Goal: Task Accomplishment & Management: Use online tool/utility

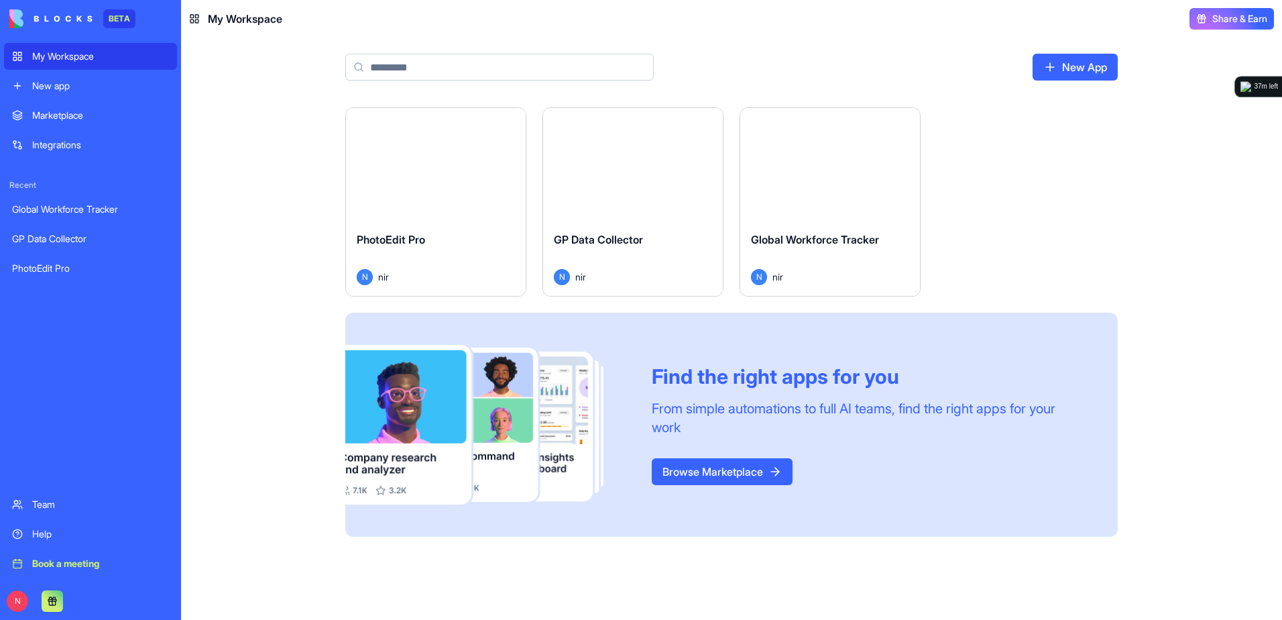
click at [502, 123] on html "BETA My Workspace New app Marketplace Integrations Recent Global Workforce Trac…" at bounding box center [641, 310] width 1282 height 620
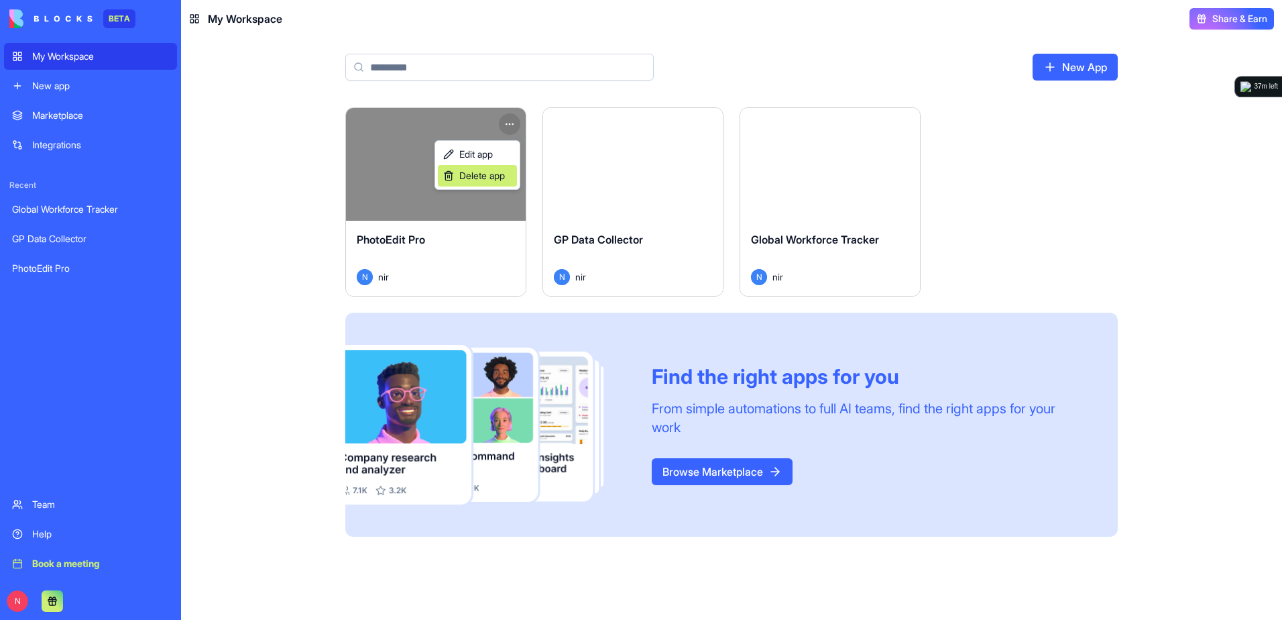
click at [476, 177] on span "Delete app" at bounding box center [482, 175] width 46 height 13
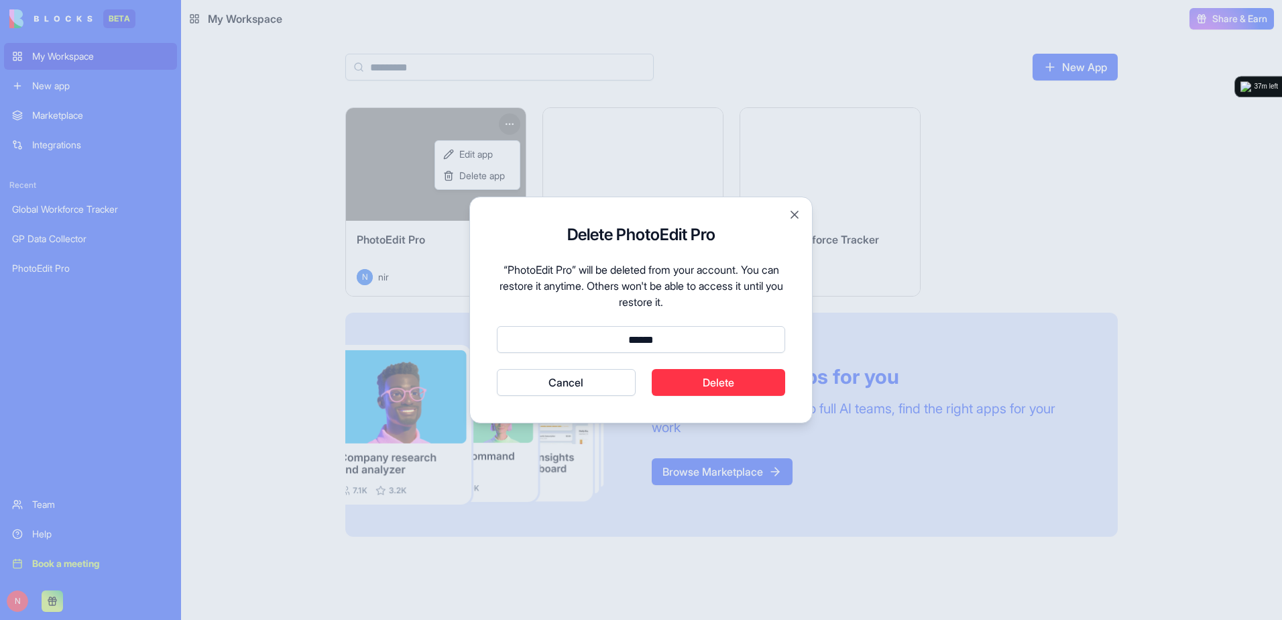
type input "******"
click at [709, 388] on button "Delete" at bounding box center [719, 382] width 134 height 27
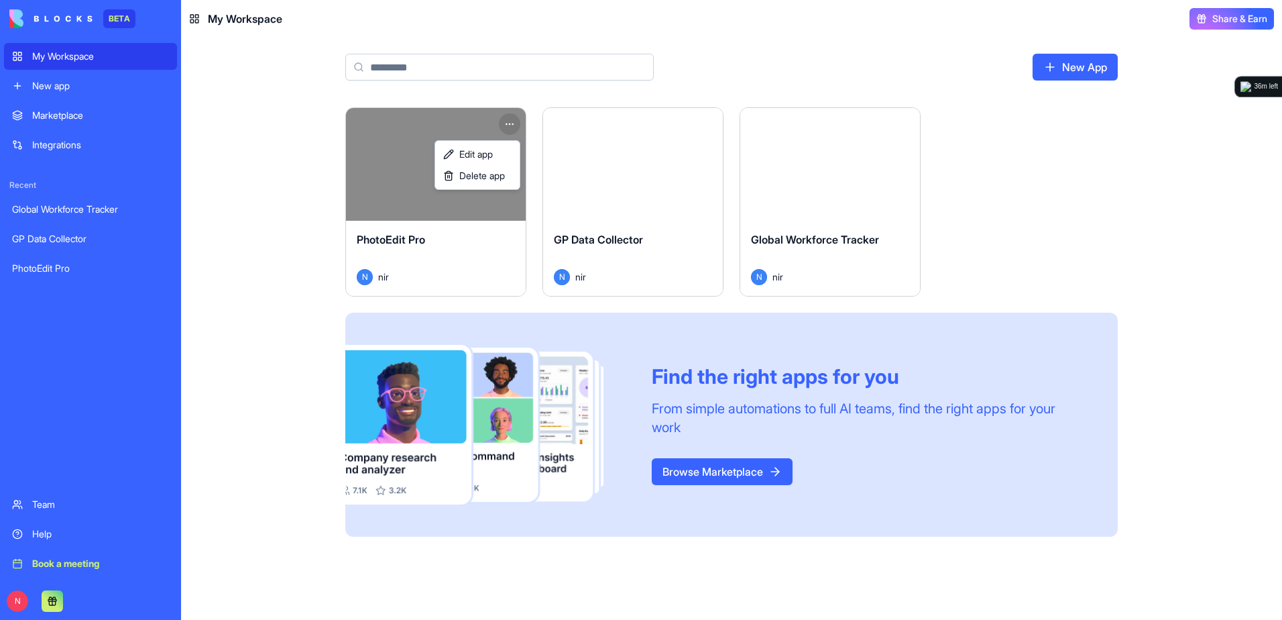
click at [655, 174] on html "BETA My Workspace New app Marketplace Integrations Recent Global Workforce Trac…" at bounding box center [641, 310] width 1282 height 620
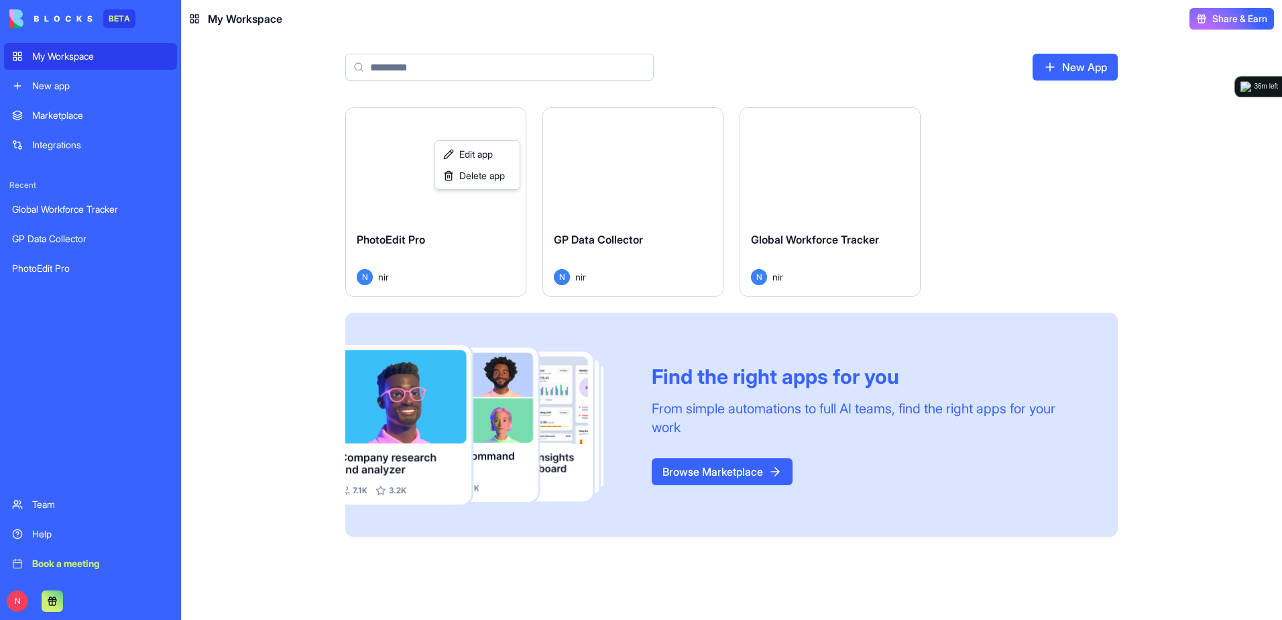
click at [655, 174] on button "Launch" at bounding box center [633, 164] width 101 height 27
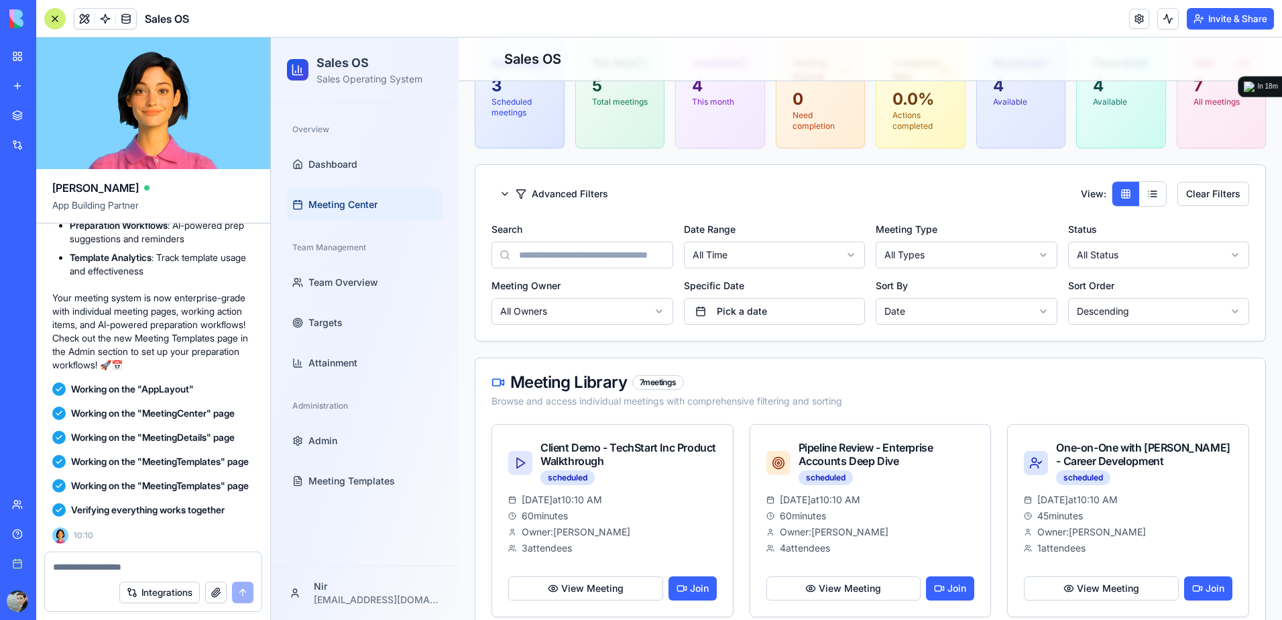
scroll to position [295, 0]
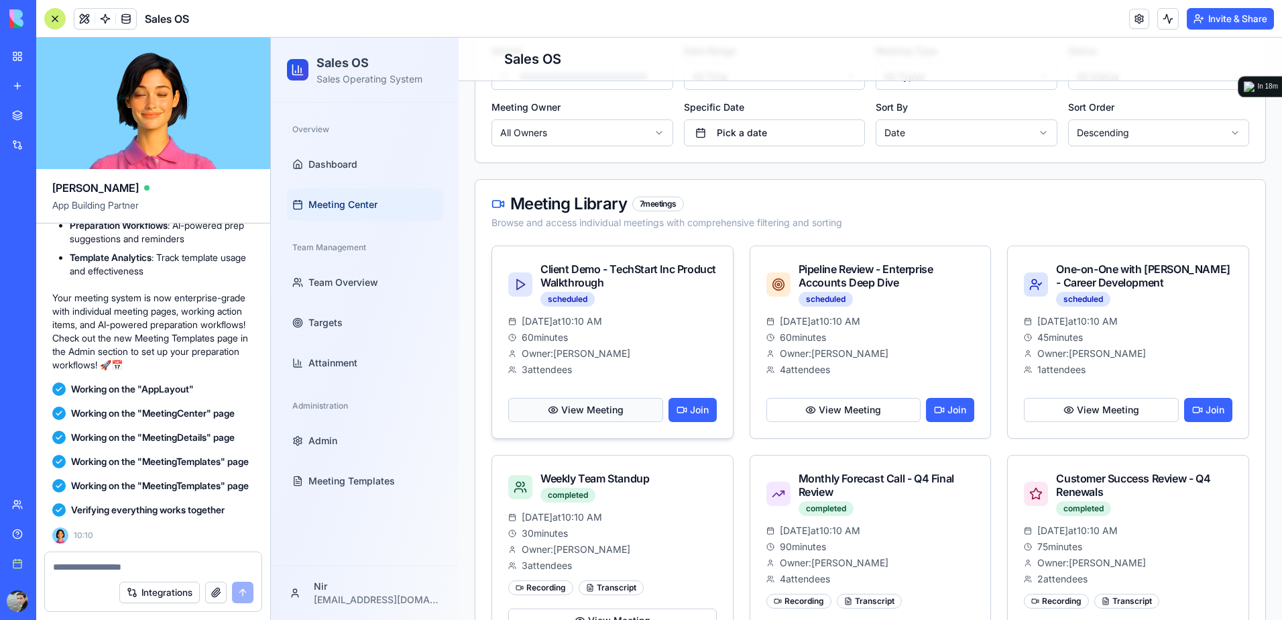
click at [604, 407] on button "View Meeting" at bounding box center [585, 410] width 155 height 24
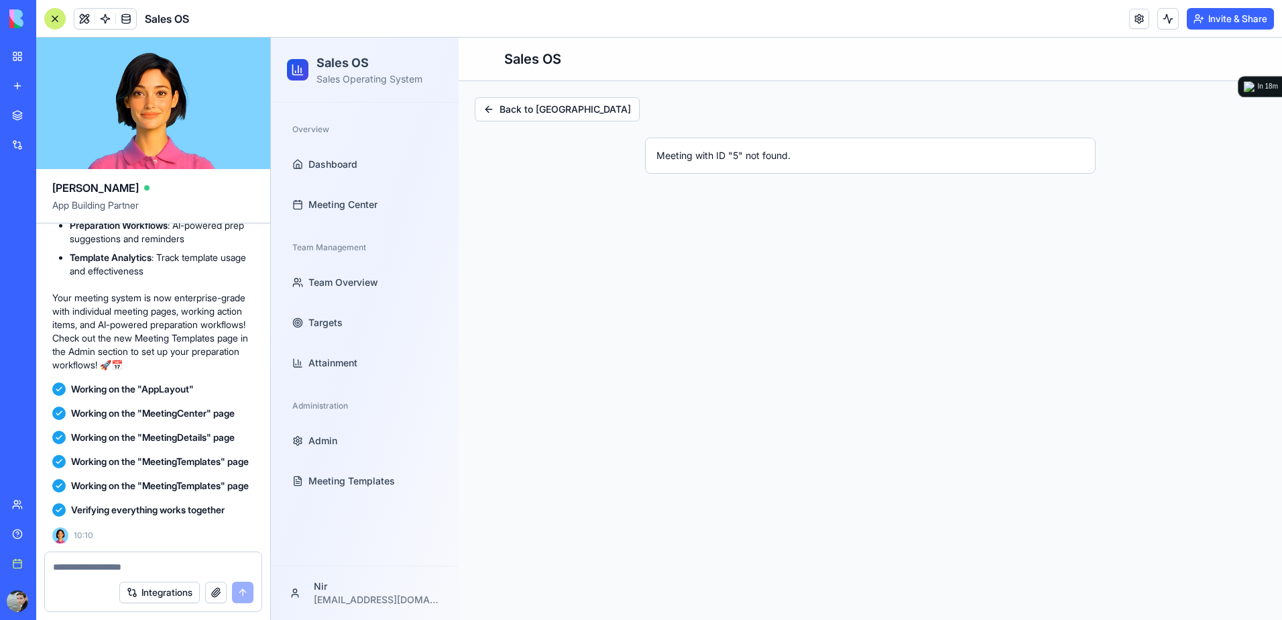
scroll to position [0, 0]
click at [508, 111] on button "Back to Meeting Center" at bounding box center [557, 109] width 165 height 24
